Goal: Task Accomplishment & Management: Use online tool/utility

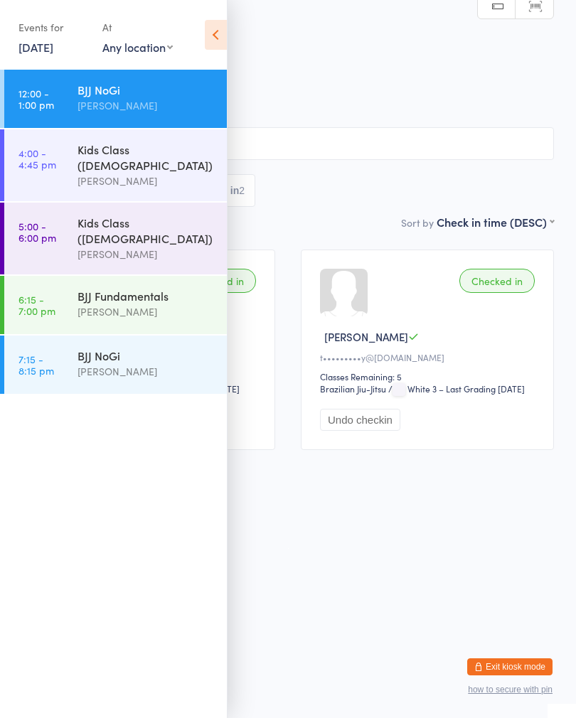
click at [186, 149] on div "Kids Class ([DEMOGRAPHIC_DATA])" at bounding box center [146, 157] width 137 height 31
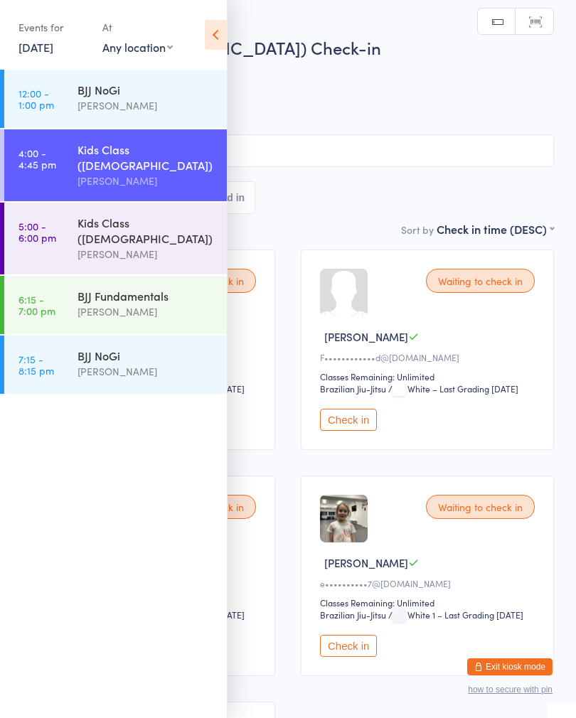
click at [223, 46] on icon at bounding box center [216, 35] width 22 height 30
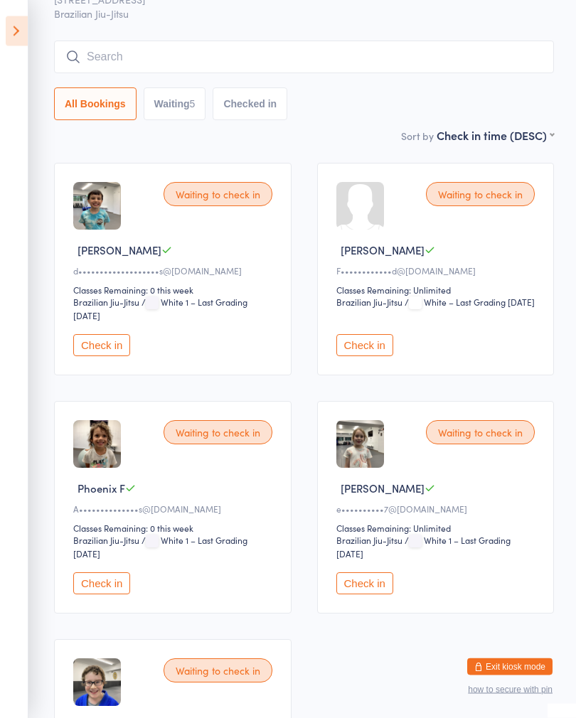
click at [544, 137] on select "First name (ASC) First name (DESC) Last name (ASC) Last name (DESC) Check in ti…" at bounding box center [495, 134] width 117 height 12
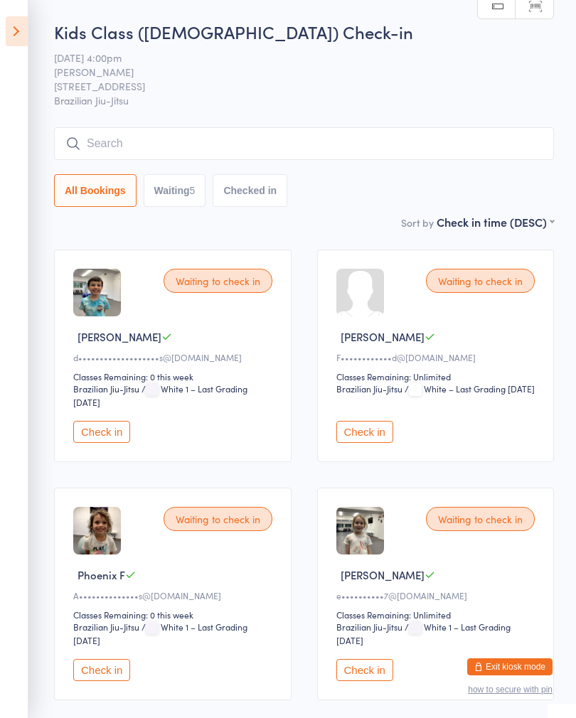
click at [108, 144] on input "search" at bounding box center [304, 143] width 500 height 33
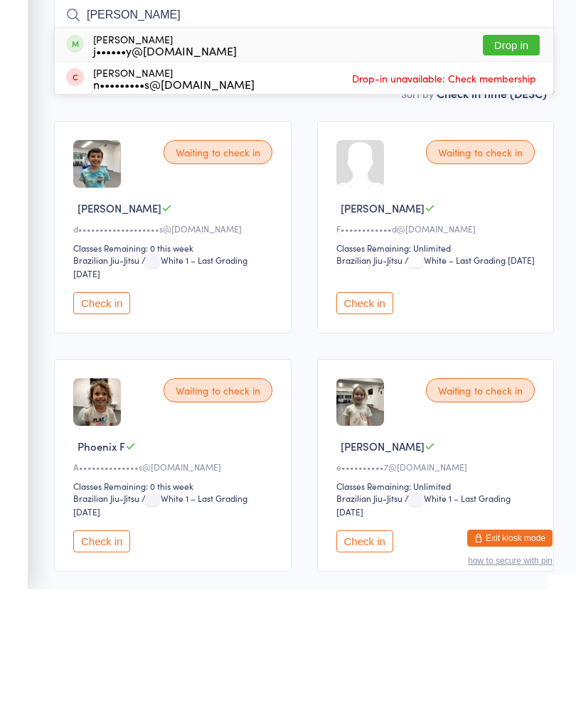
type input "[PERSON_NAME]"
click at [68, 162] on div "[PERSON_NAME] j••••••y@[DOMAIN_NAME]" at bounding box center [151, 173] width 171 height 23
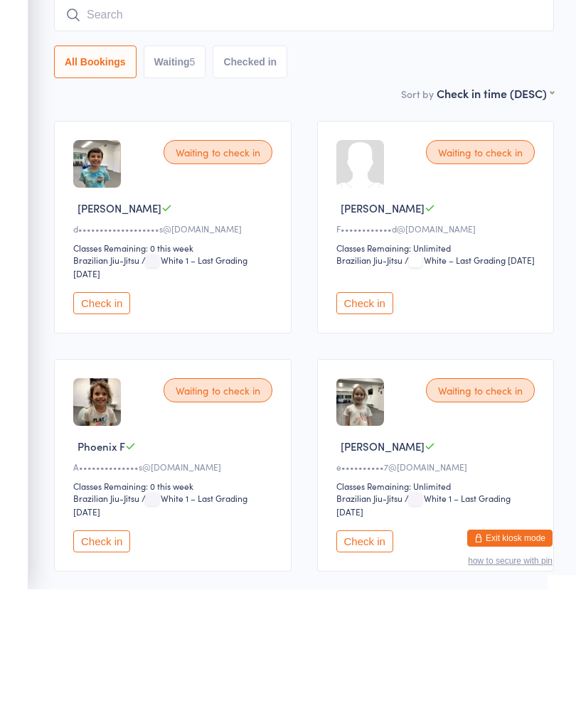
scroll to position [129, 0]
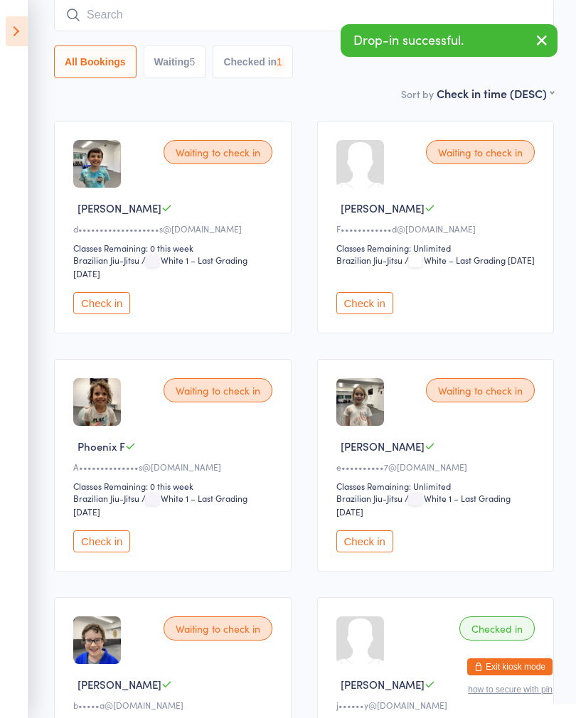
click at [65, 26] on input "search" at bounding box center [304, 15] width 500 height 33
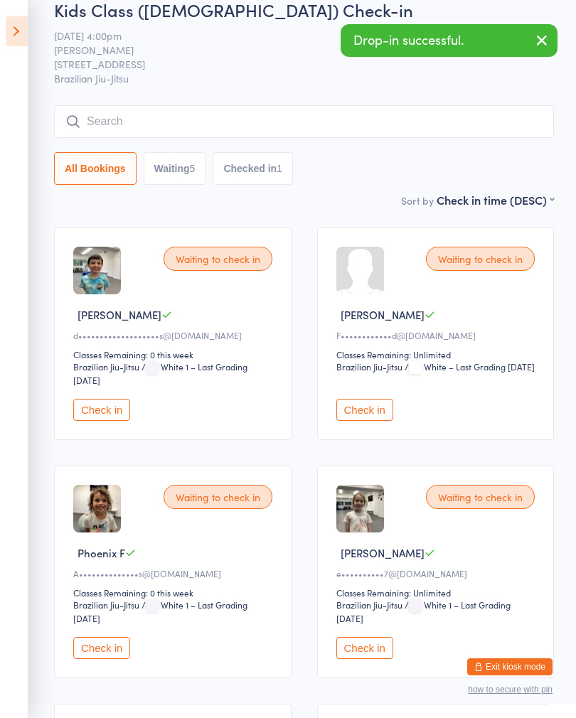
scroll to position [0, 0]
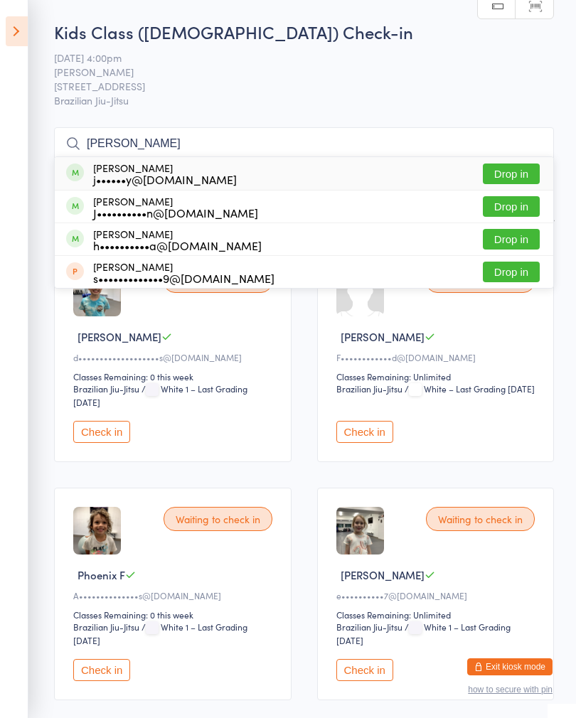
type input "[PERSON_NAME]"
click at [149, 159] on div "[PERSON_NAME] j••••••y@[DOMAIN_NAME] Drop in" at bounding box center [304, 173] width 499 height 33
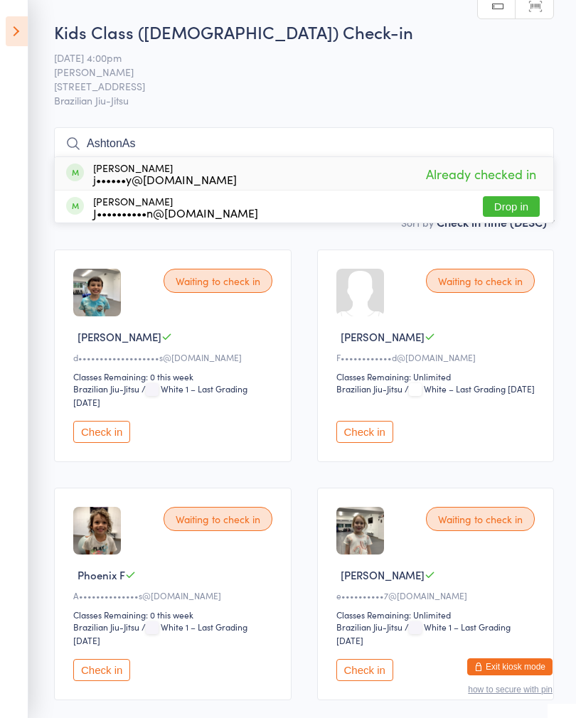
type input "[PERSON_NAME] as"
click at [405, 135] on input "[PERSON_NAME] as" at bounding box center [304, 143] width 500 height 33
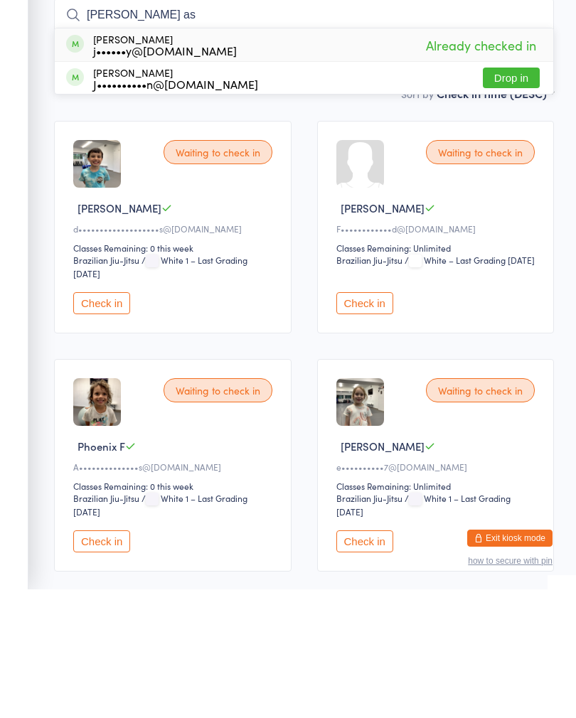
click at [496, 127] on input "[PERSON_NAME] as" at bounding box center [304, 143] width 500 height 33
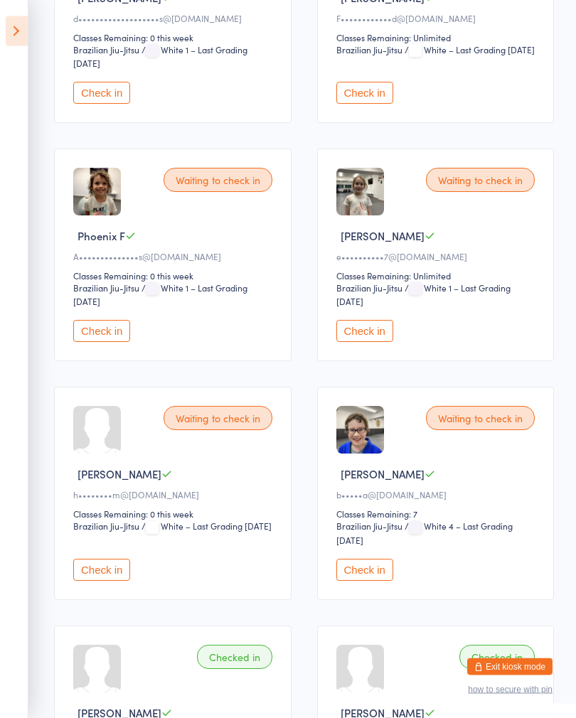
scroll to position [339, 0]
click at [373, 581] on button "Check in" at bounding box center [364, 570] width 57 height 22
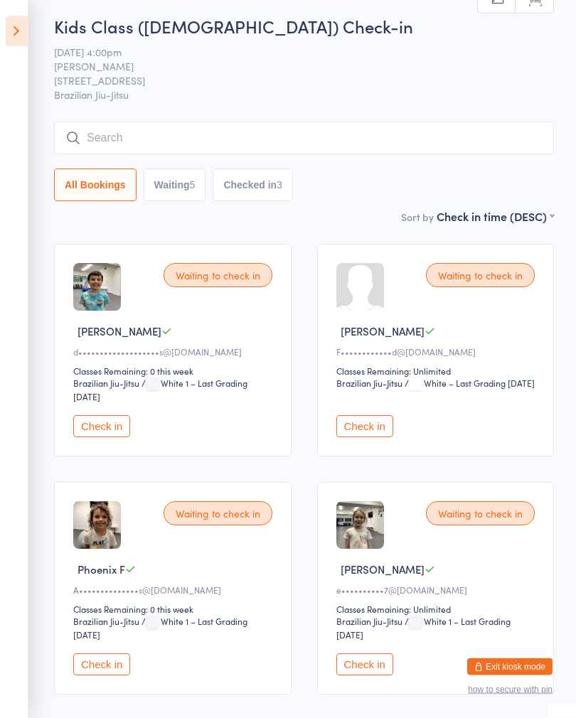
scroll to position [0, 0]
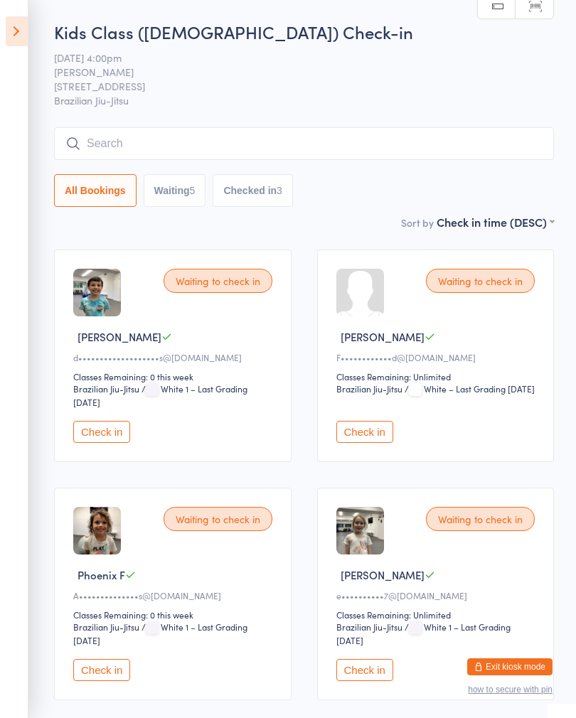
click at [178, 142] on input "search" at bounding box center [304, 143] width 500 height 33
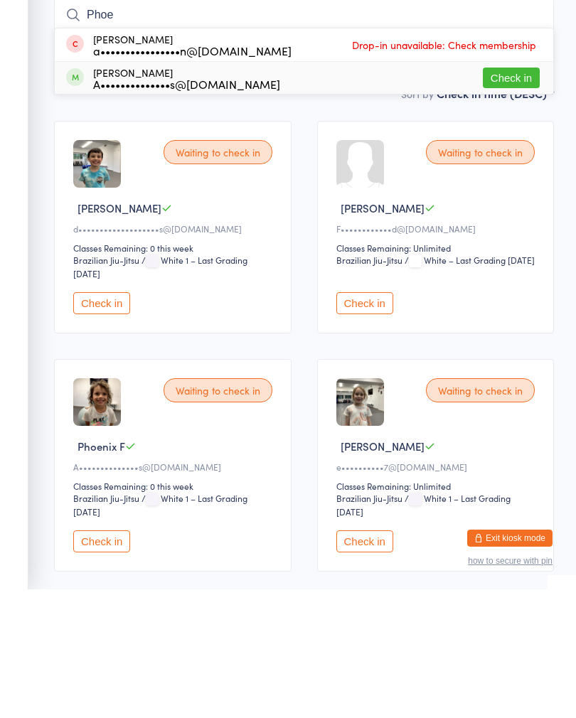
type input "Phoe"
click at [214, 196] on div "[PERSON_NAME] A••••••••••••••s@[DOMAIN_NAME]" at bounding box center [186, 207] width 187 height 23
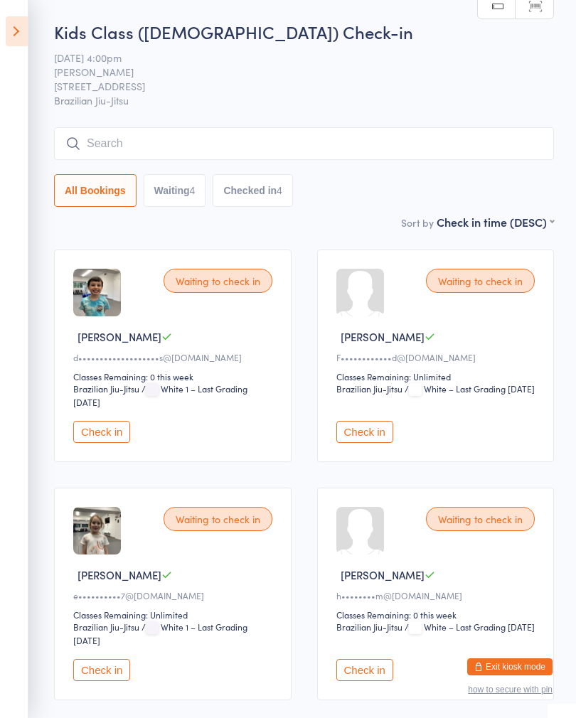
click at [172, 146] on input "search" at bounding box center [304, 143] width 500 height 33
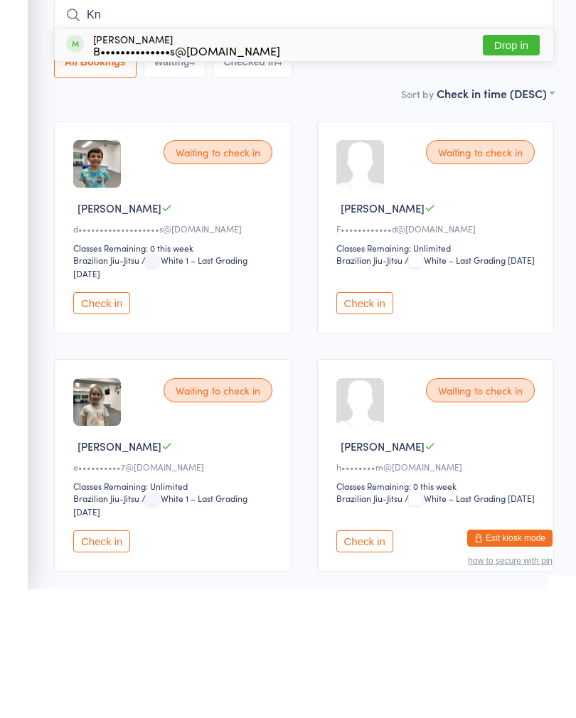
type input "Kn"
click at [514, 164] on button "Drop in" at bounding box center [511, 174] width 57 height 21
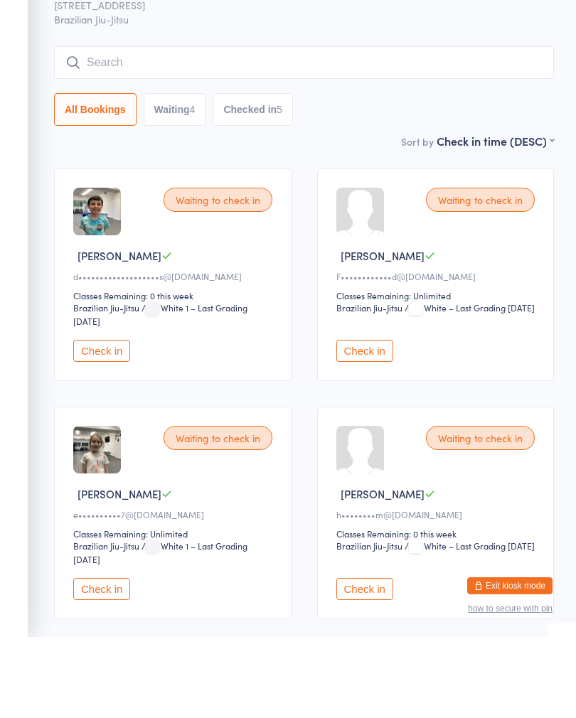
click at [97, 421] on button "Check in" at bounding box center [101, 432] width 57 height 22
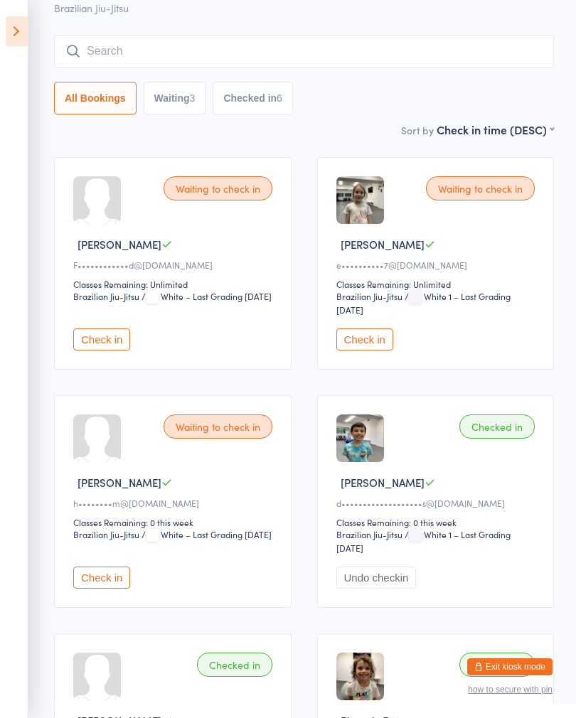
scroll to position [63, 0]
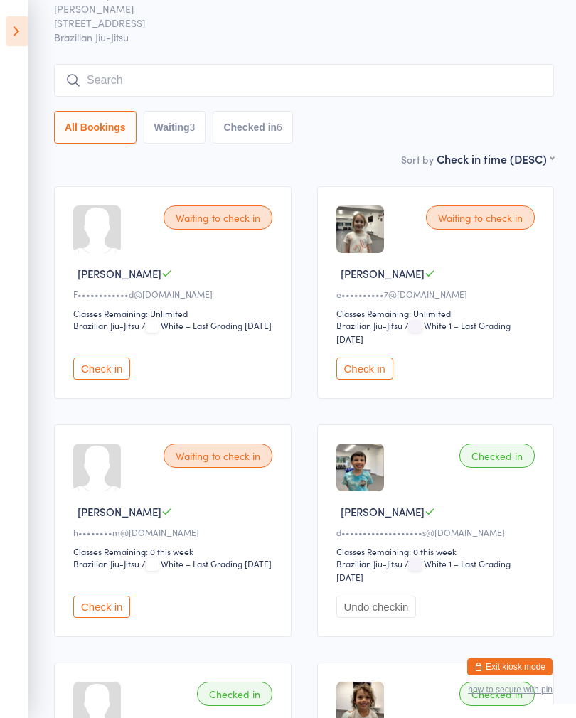
click at [386, 370] on button "Check in" at bounding box center [364, 369] width 57 height 22
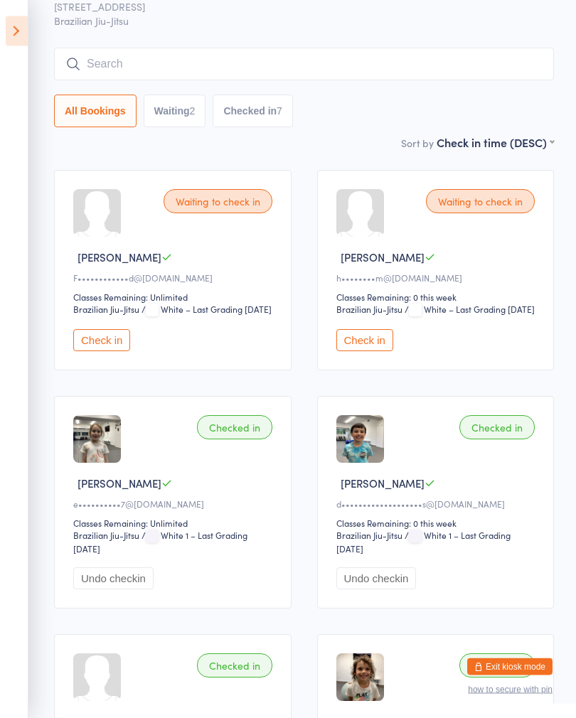
scroll to position [80, 0]
click at [369, 351] on button "Check in" at bounding box center [364, 340] width 57 height 22
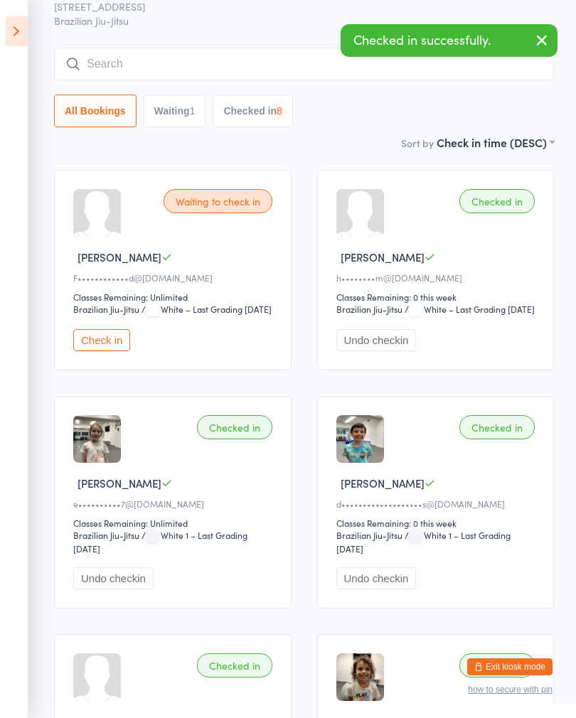
click at [108, 351] on button "Check in" at bounding box center [101, 340] width 57 height 22
